Goal: Task Accomplishment & Management: Complete application form

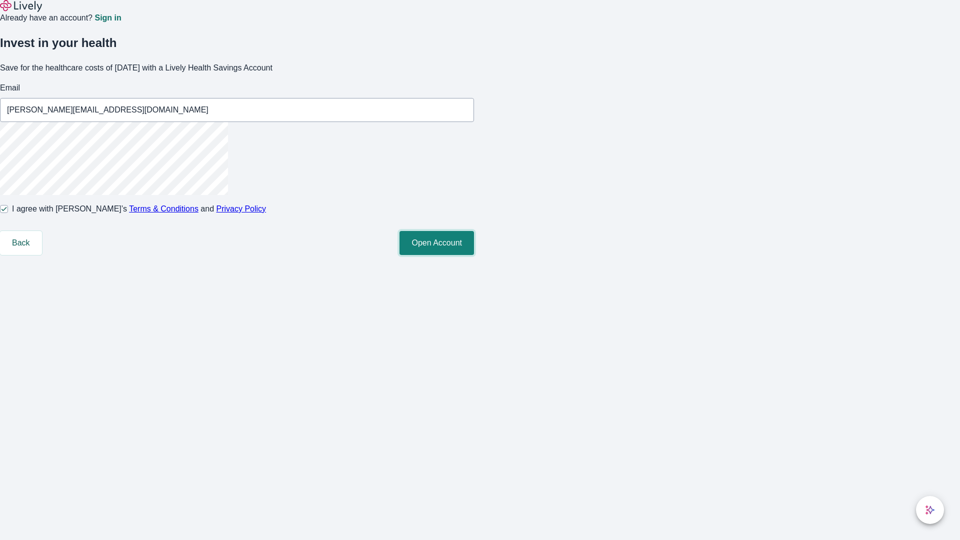
click at [474, 255] on button "Open Account" at bounding box center [436, 243] width 74 height 24
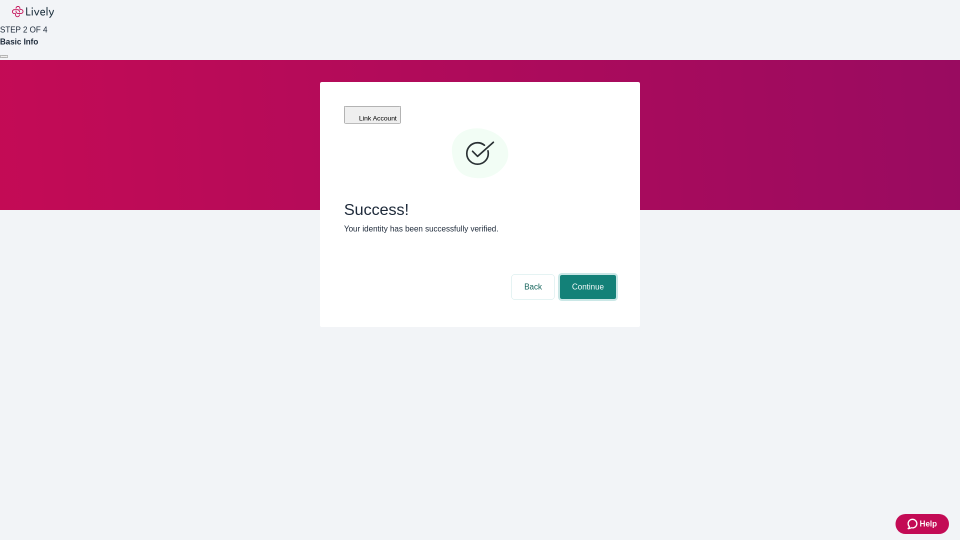
click at [586, 275] on button "Continue" at bounding box center [588, 287] width 56 height 24
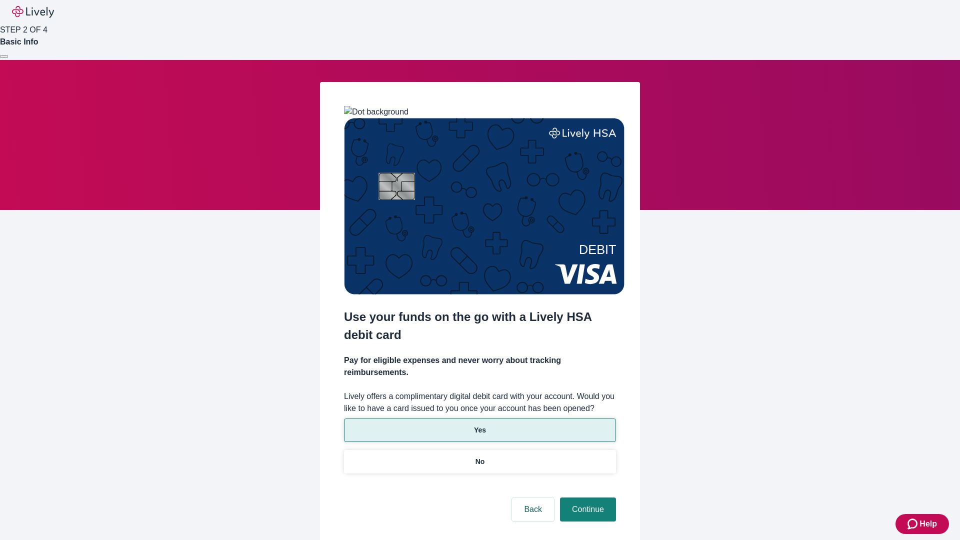
click at [479, 425] on p "Yes" at bounding box center [480, 430] width 12 height 10
click at [586, 497] on button "Continue" at bounding box center [588, 509] width 56 height 24
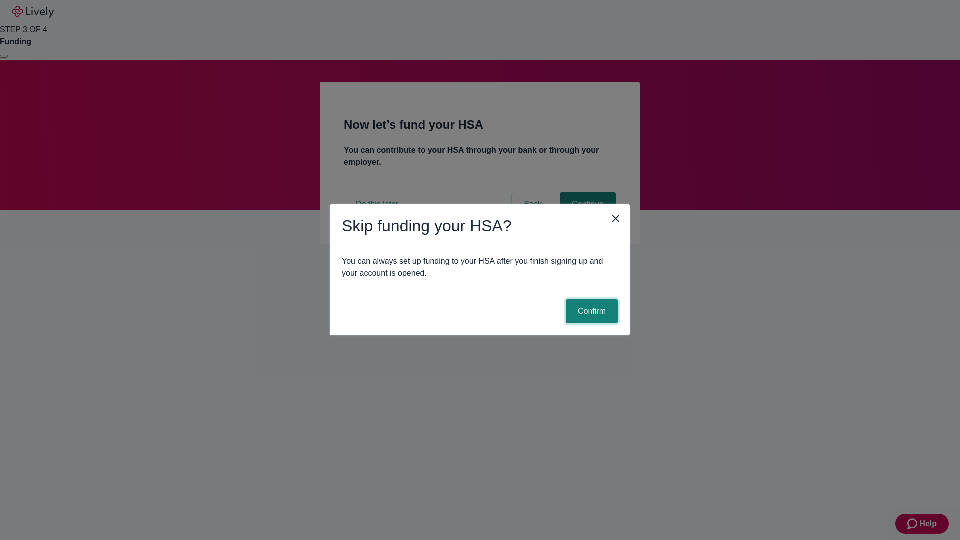
click at [590, 311] on button "Confirm" at bounding box center [592, 311] width 52 height 24
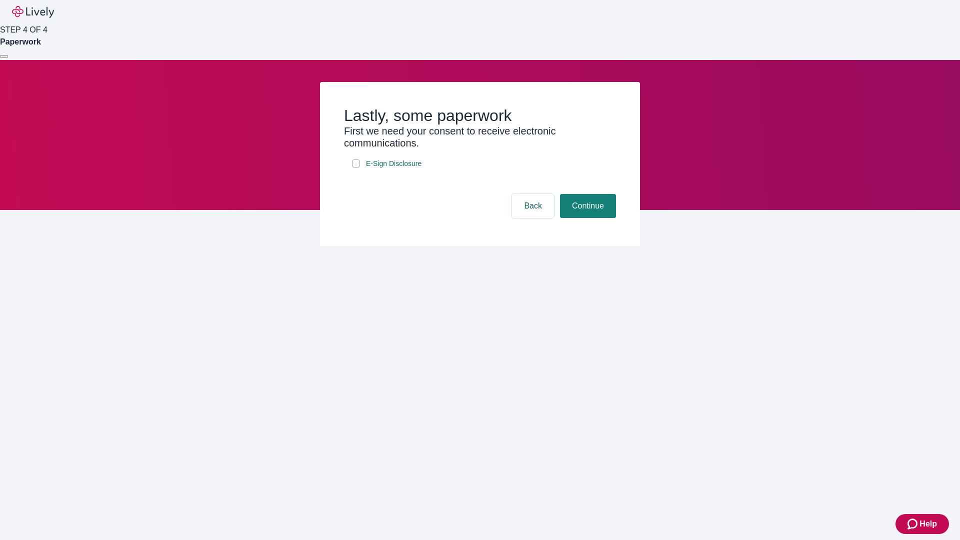
click at [356, 167] on input "E-Sign Disclosure" at bounding box center [356, 163] width 8 height 8
checkbox input "true"
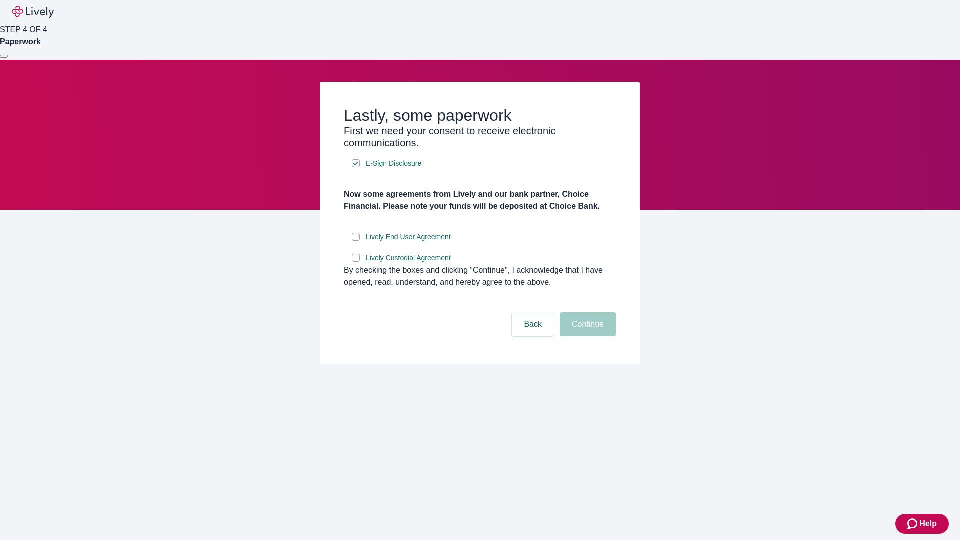
click at [356, 241] on input "Lively End User Agreement" at bounding box center [356, 237] width 8 height 8
checkbox input "true"
click at [356, 262] on input "Lively Custodial Agreement" at bounding box center [356, 258] width 8 height 8
checkbox input "true"
click at [586, 336] on button "Continue" at bounding box center [588, 324] width 56 height 24
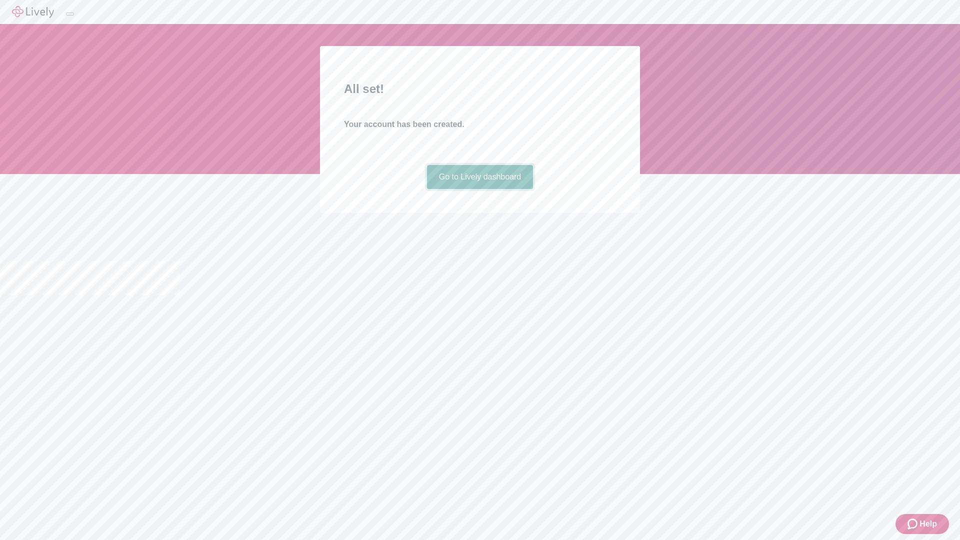
click at [479, 189] on link "Go to Lively dashboard" at bounding box center [480, 177] width 106 height 24
